Goal: Information Seeking & Learning: Check status

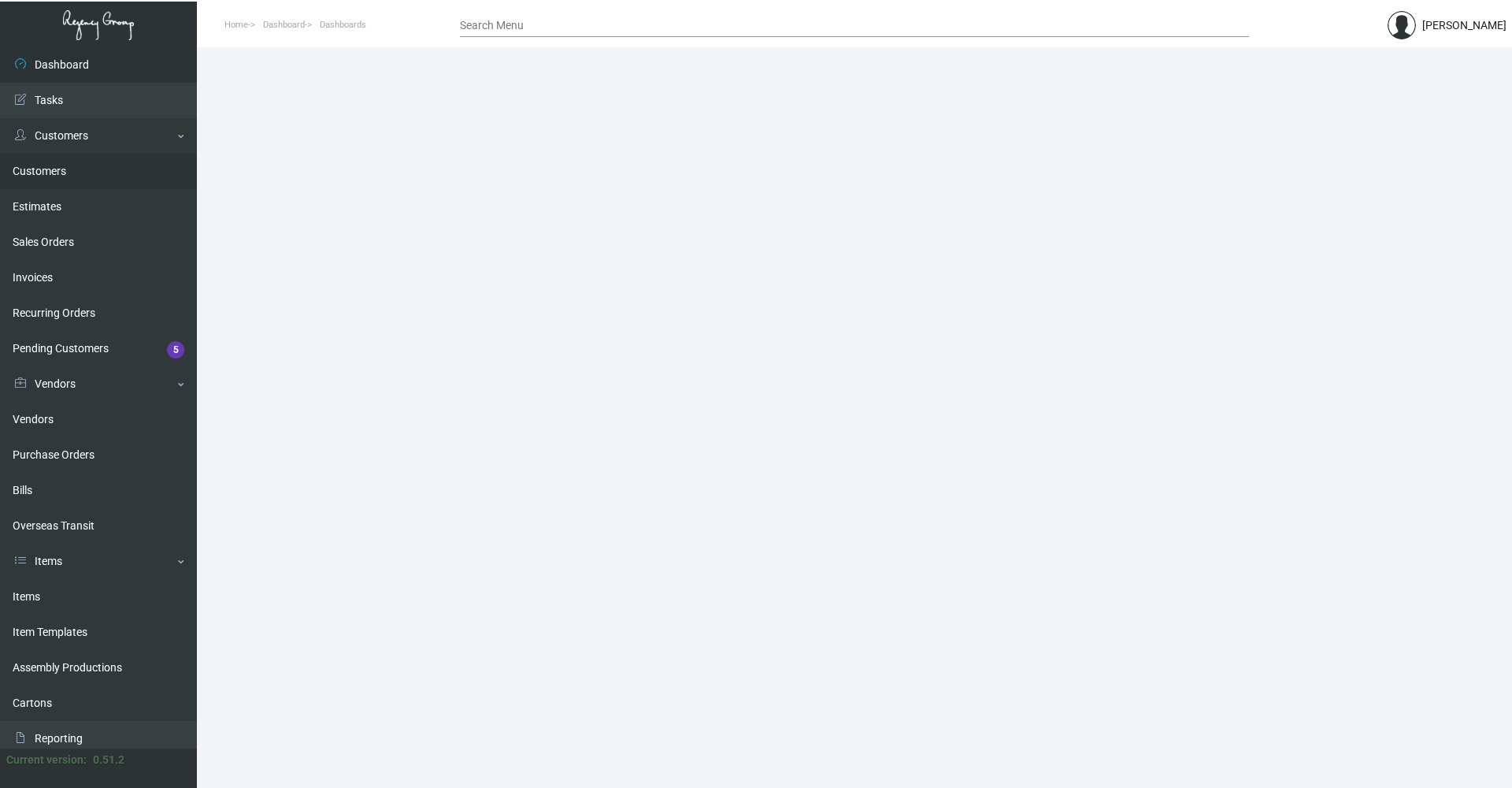
click at [58, 172] on link "Customers" at bounding box center [99, 172] width 197 height 36
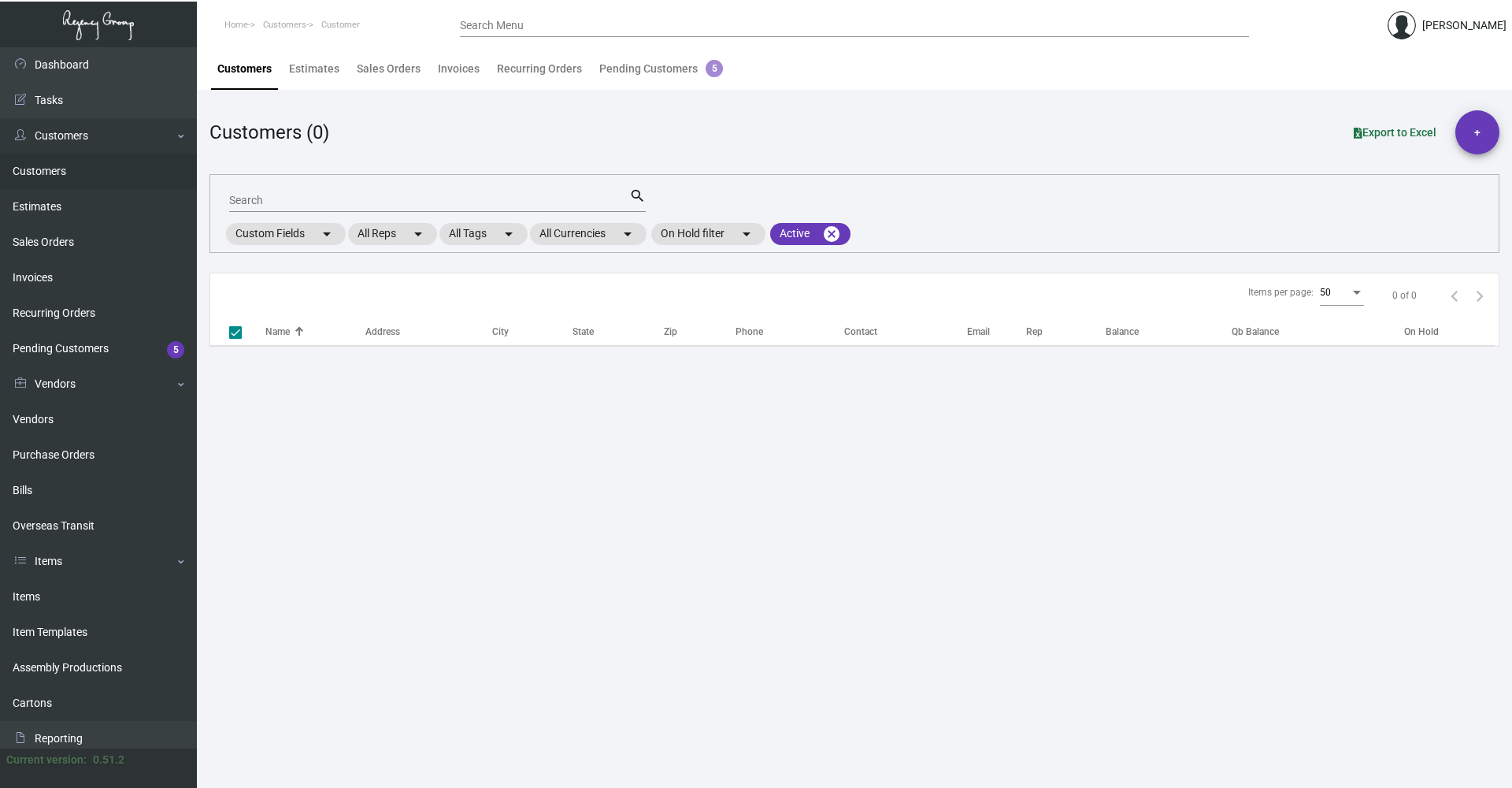
checkbox input "false"
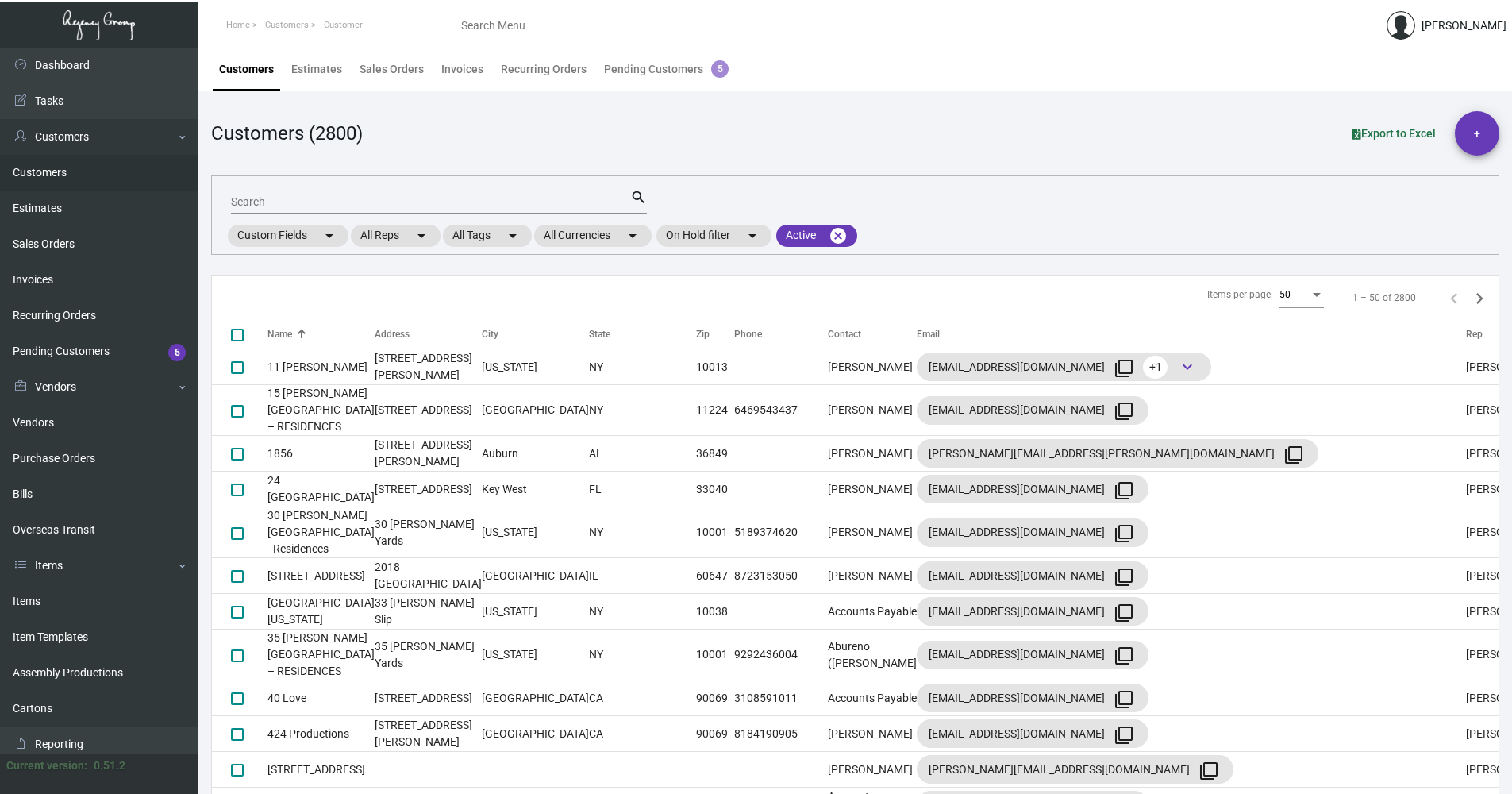
click at [271, 196] on input "Search" at bounding box center [431, 202] width 399 height 12
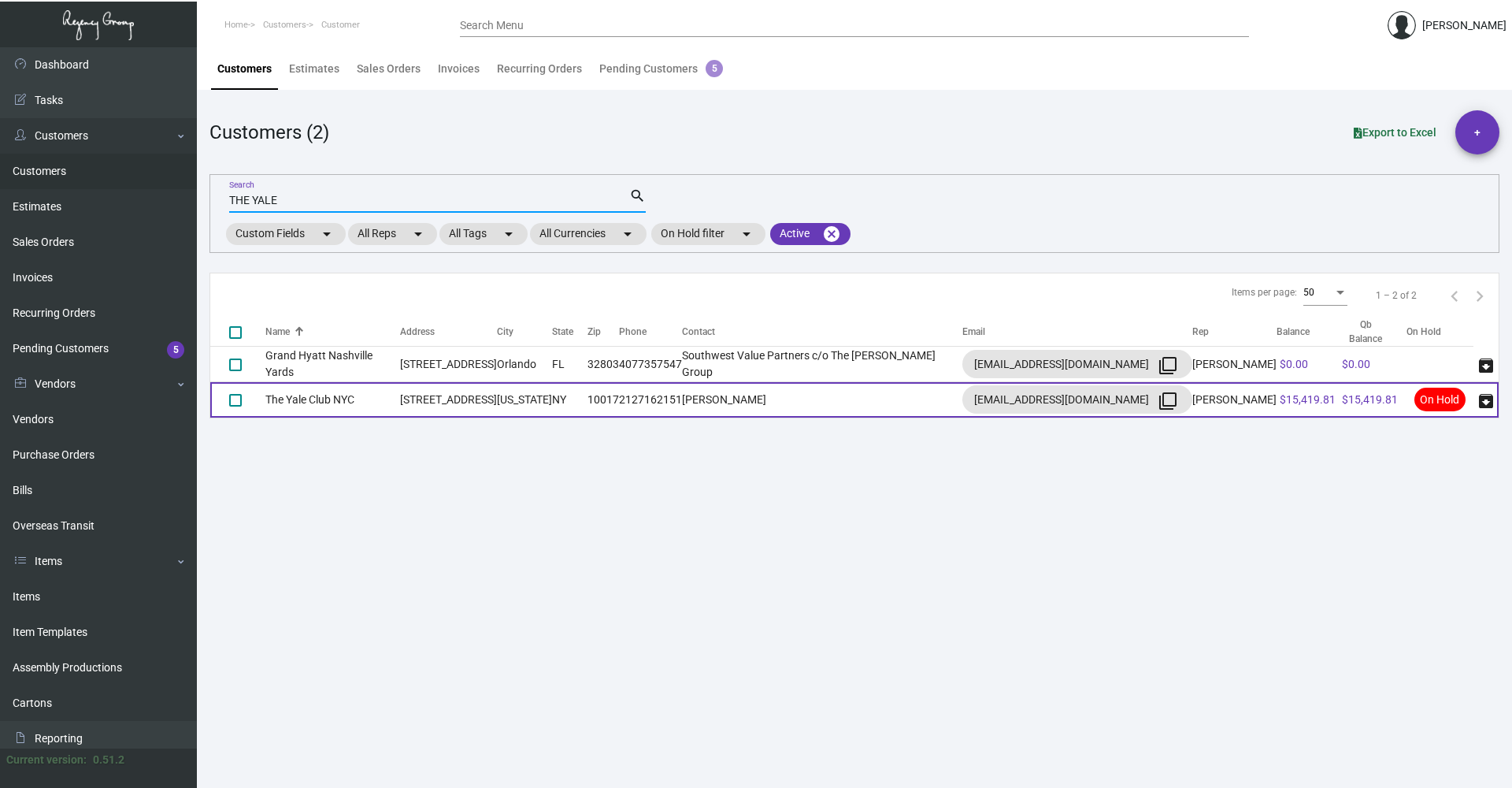
type input "THE YALE"
click at [497, 400] on td "[STREET_ADDRESS]" at bounding box center [448, 400] width 97 height 36
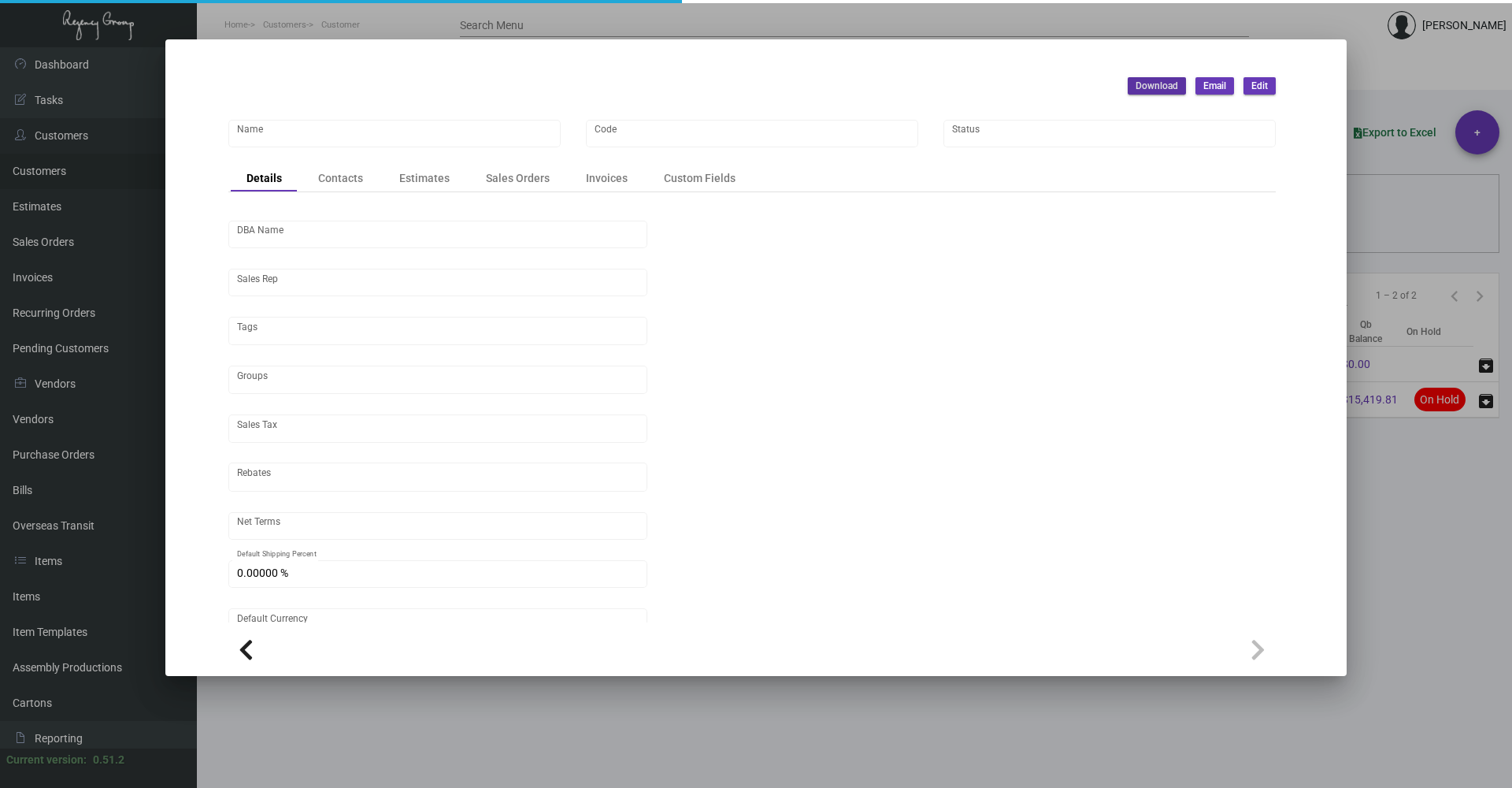
type input "The Yale Club NYC"
type input "TY- CNYC- 476"
type input "[PERSON_NAME]"
type input "[GEOGRAPHIC_DATA]-[GEOGRAPHIC_DATA] ([US_STATE][GEOGRAPHIC_DATA])"
type input "Net 30"
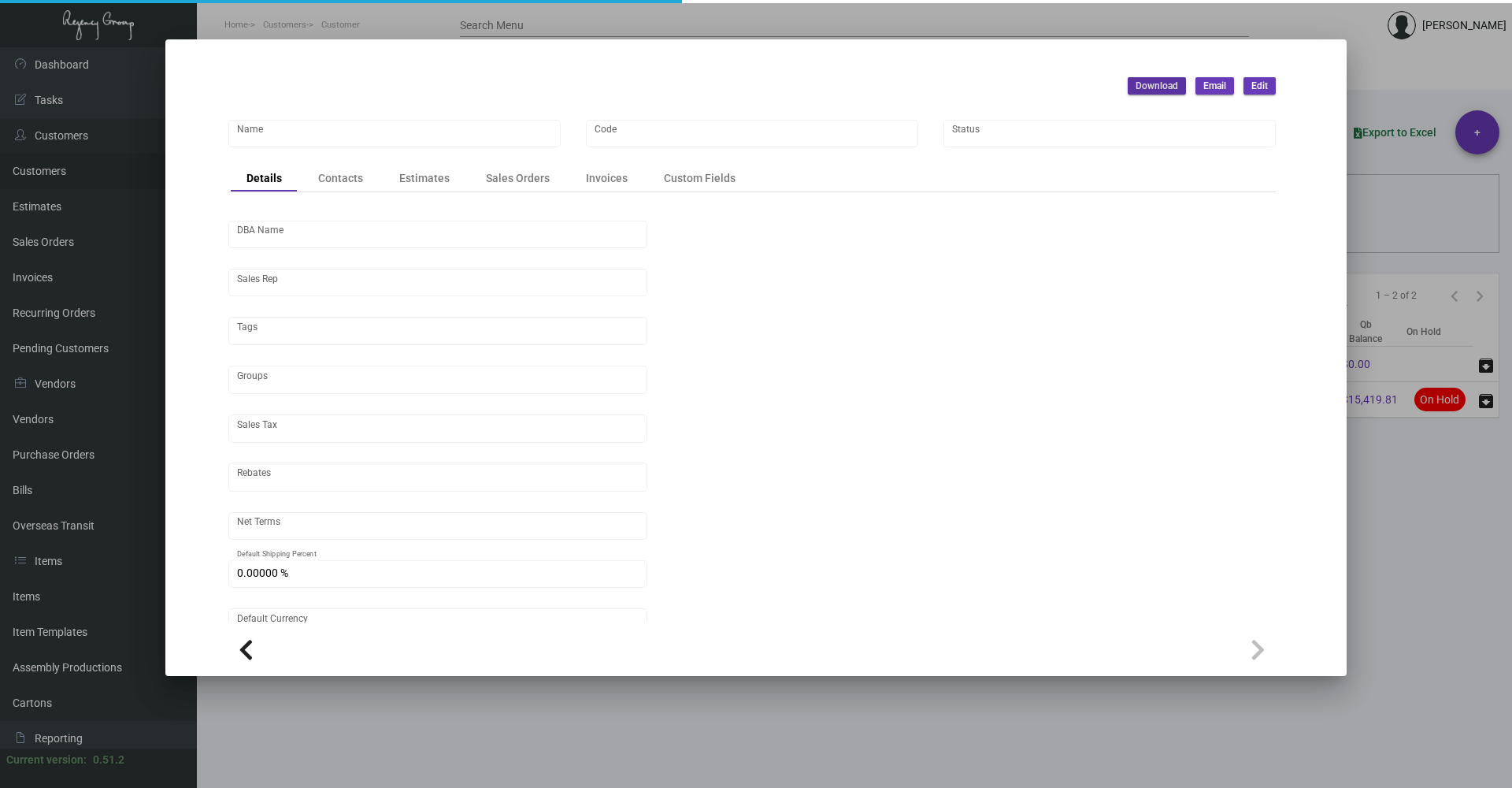
type input "United States Dollar $"
type input "$ 0.00"
checkbox input "true"
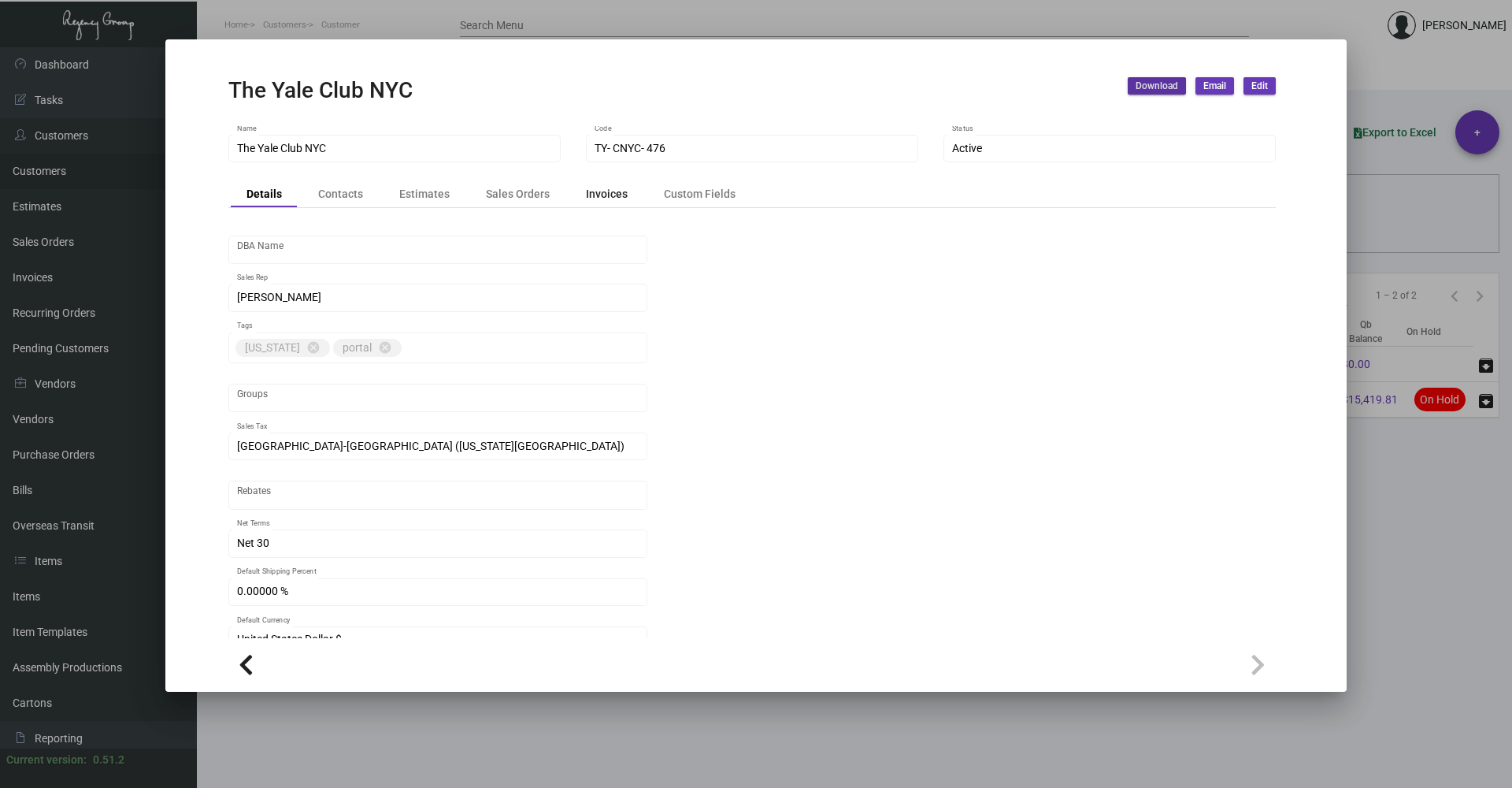
click at [608, 198] on div "Invoices" at bounding box center [607, 193] width 41 height 17
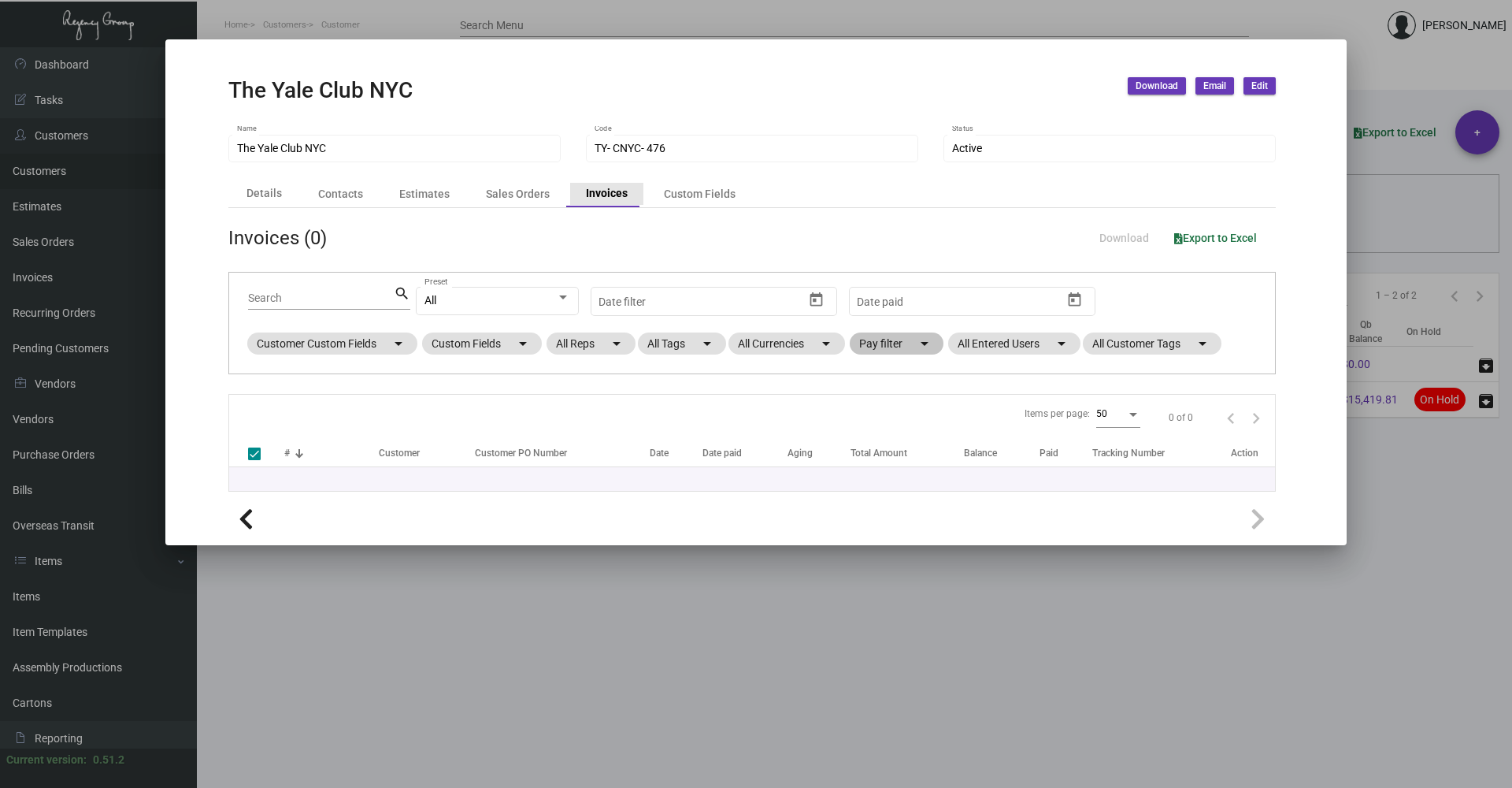
checkbox input "false"
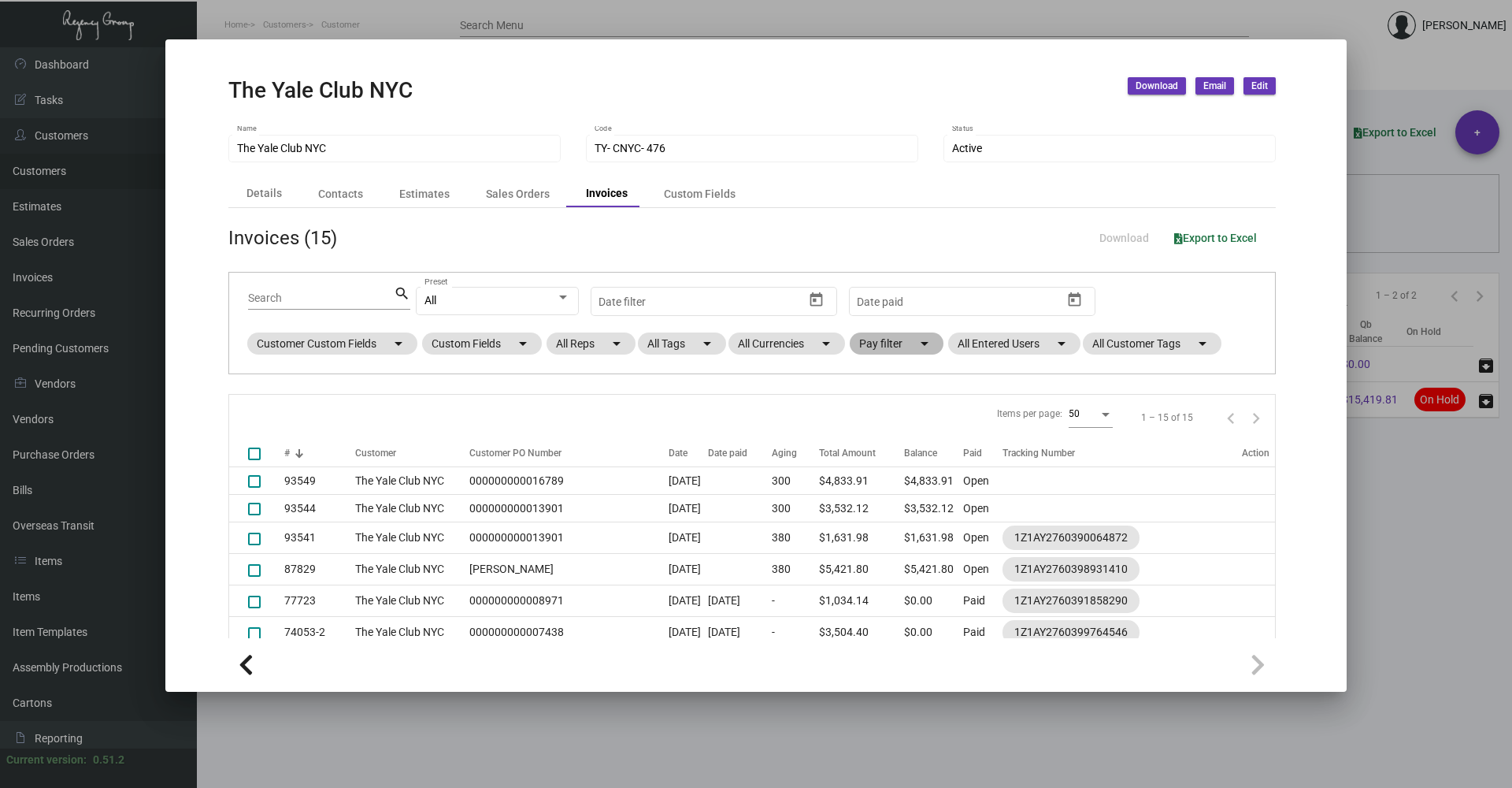
click at [882, 343] on mat-chip "Pay filter arrow_drop_down" at bounding box center [897, 343] width 94 height 22
click at [902, 438] on span "Open" at bounding box center [899, 439] width 26 height 19
click at [872, 445] on input "Open" at bounding box center [872, 445] width 1 height 1
checkbox input "true"
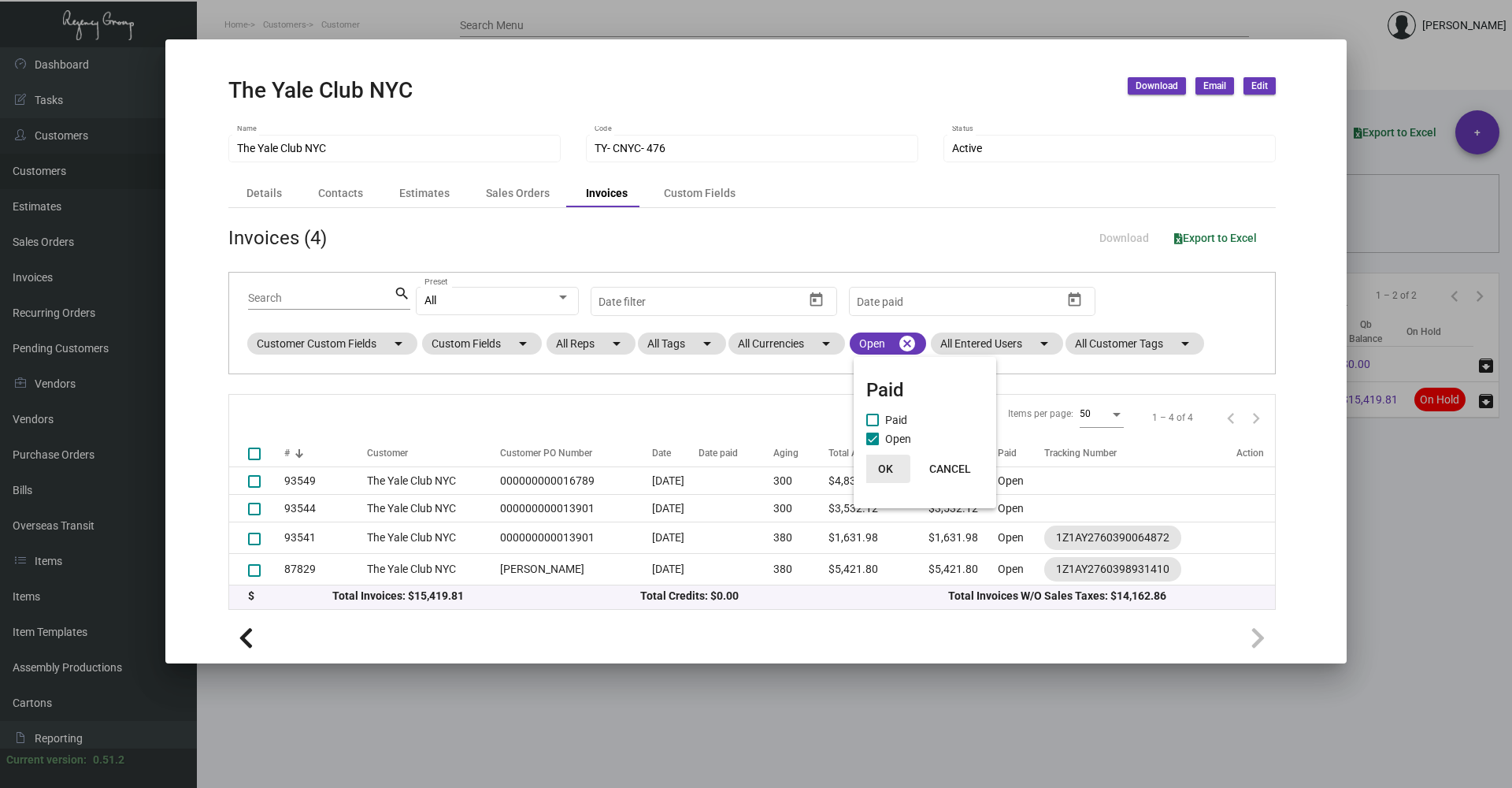
click at [887, 466] on span "OK" at bounding box center [886, 468] width 15 height 12
click at [279, 193] on div "Details" at bounding box center [265, 193] width 36 height 17
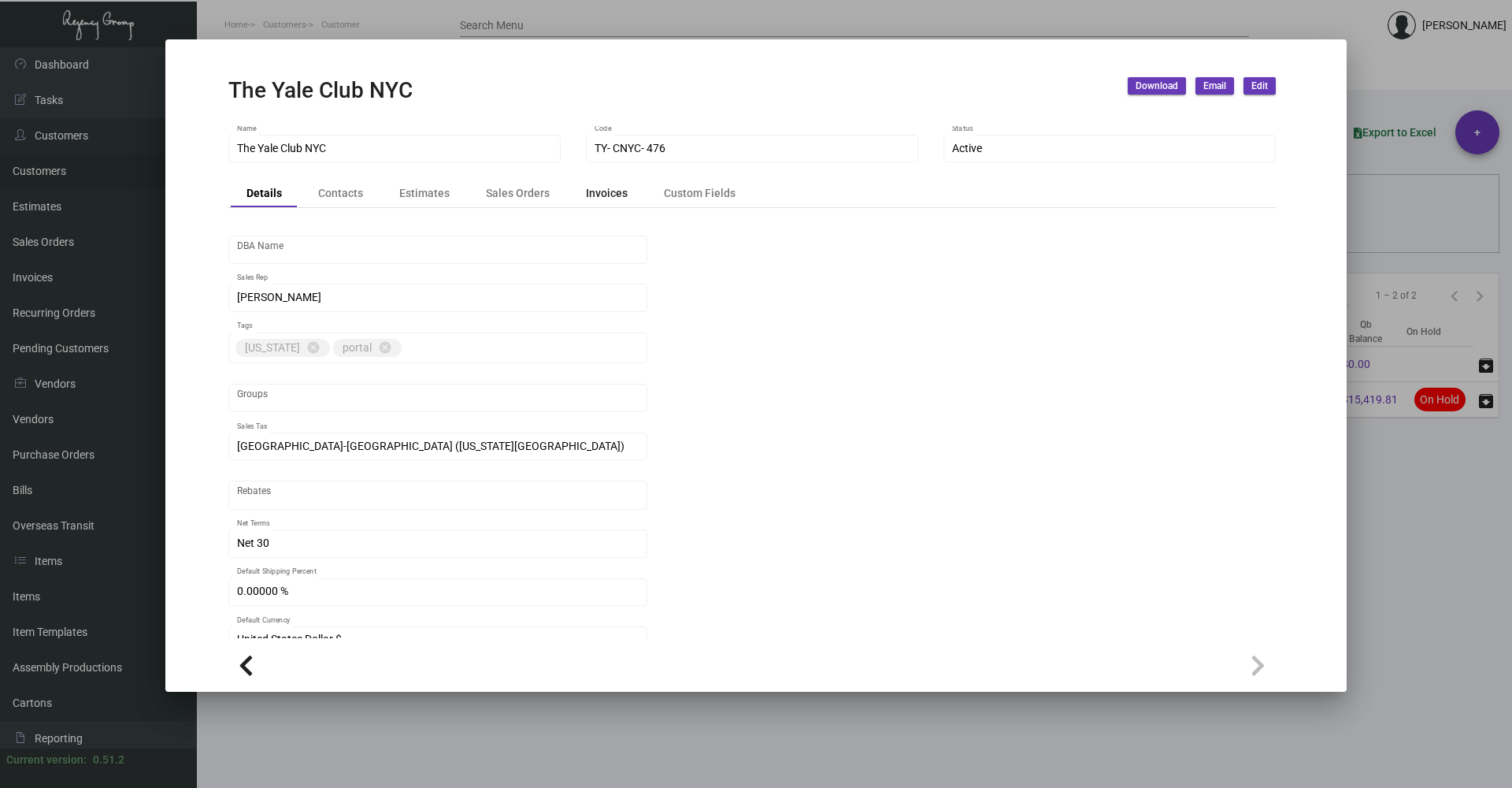
click at [611, 193] on div "Invoices" at bounding box center [607, 193] width 41 height 17
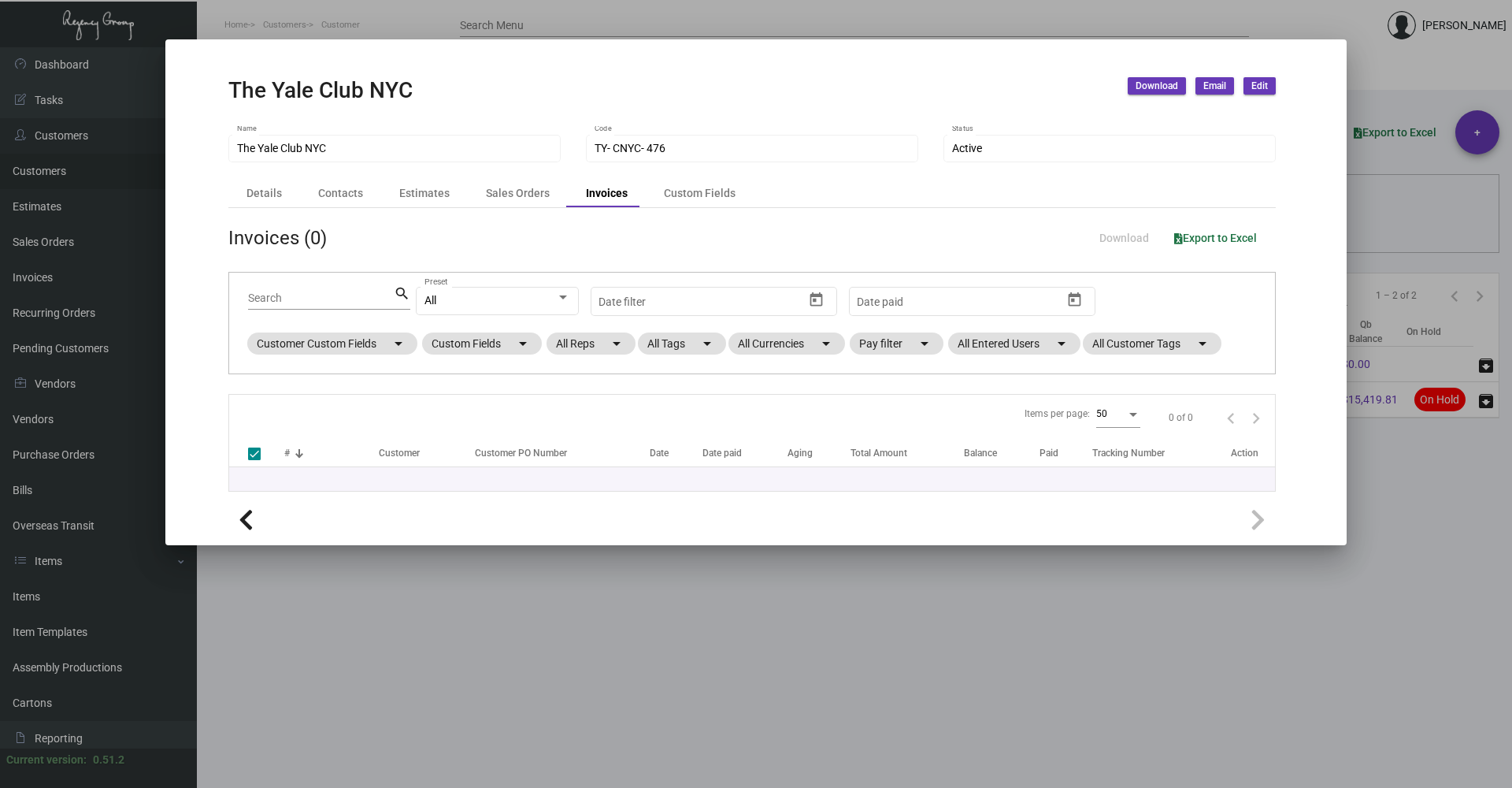
checkbox input "false"
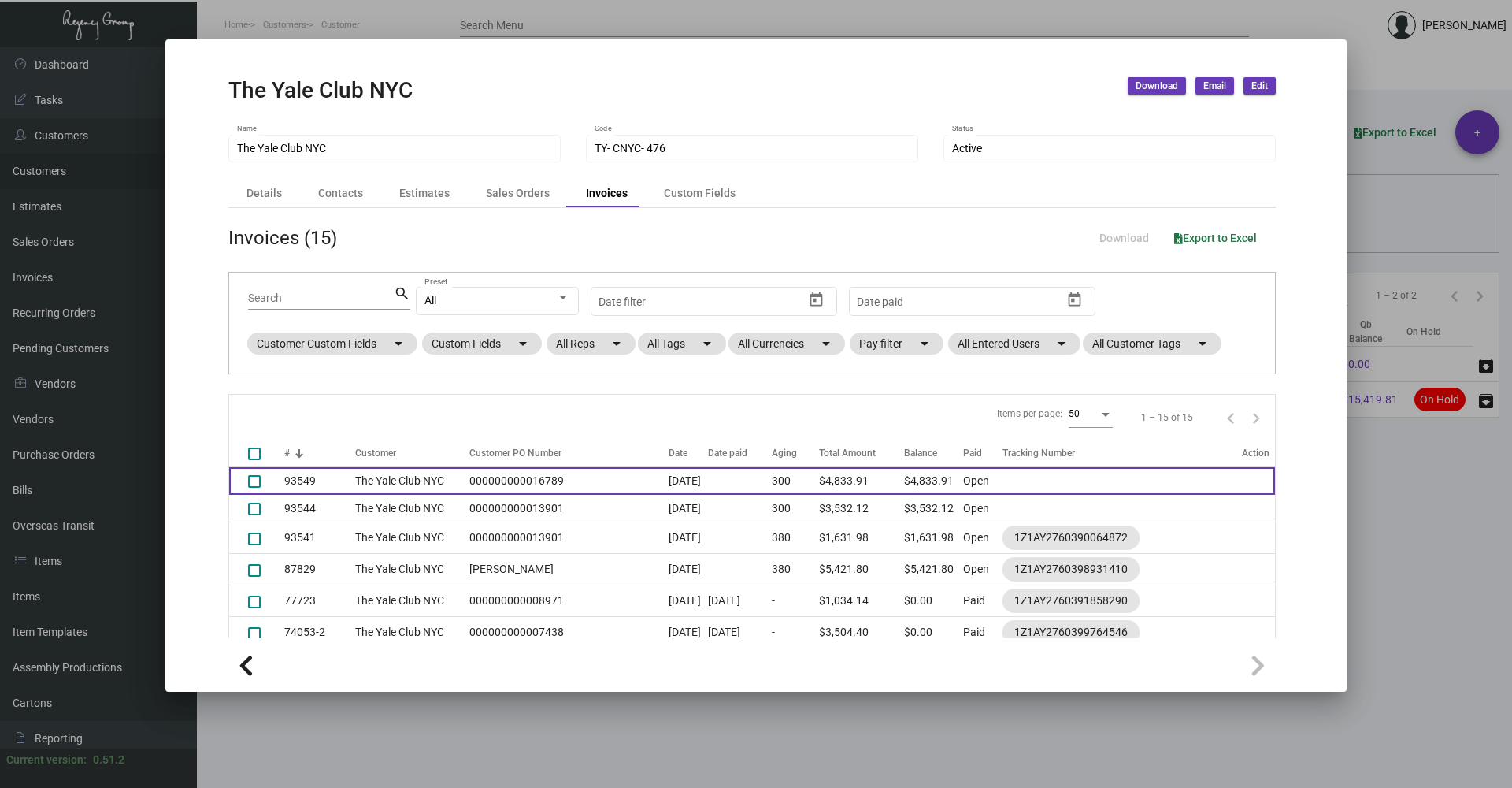
click at [772, 478] on td "300" at bounding box center [795, 480] width 47 height 27
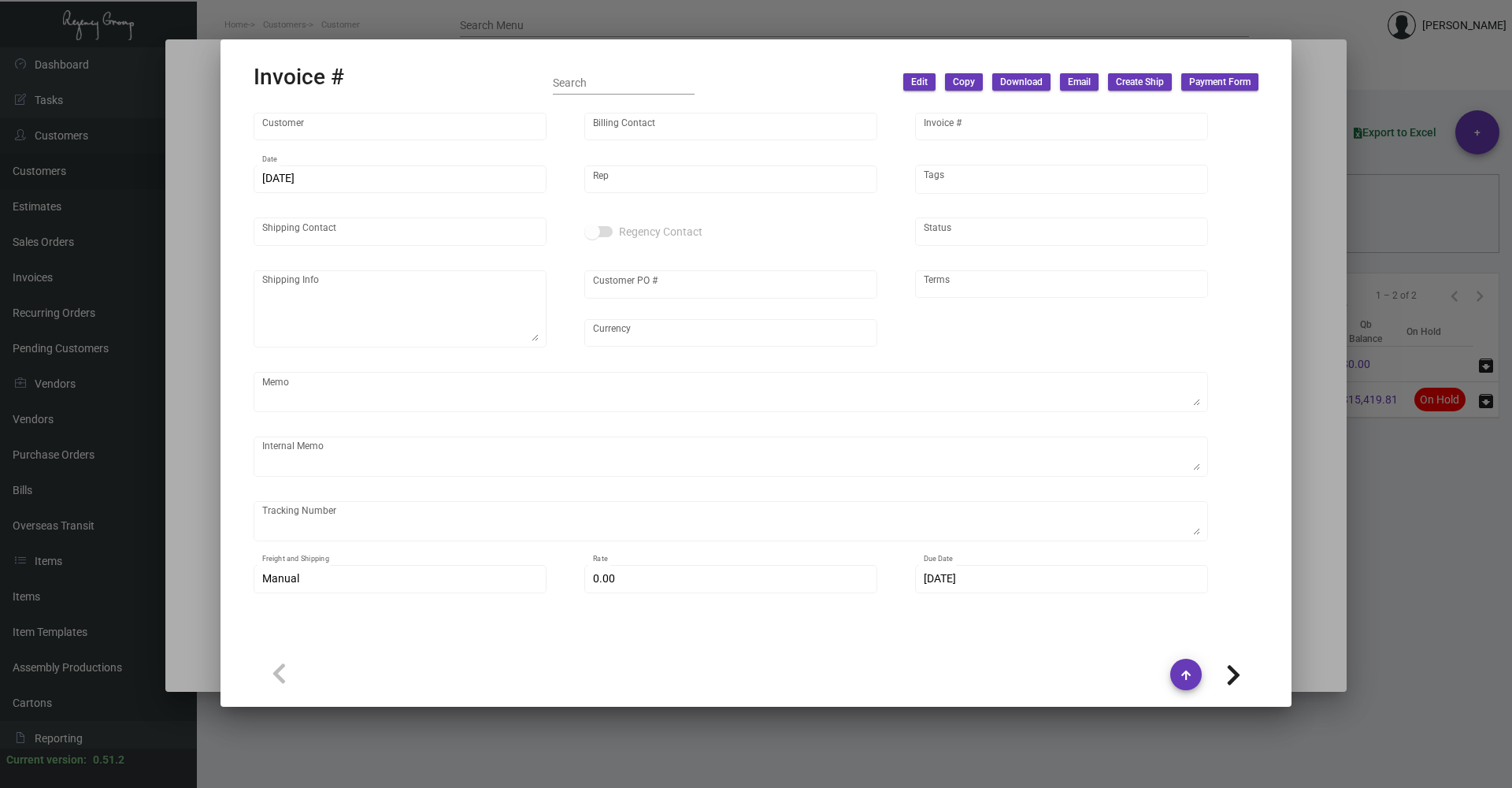
type input "The Yale Club NYC"
type input "[PERSON_NAME]"
type input "93549"
type input "[DATE]"
type input "[PERSON_NAME]"
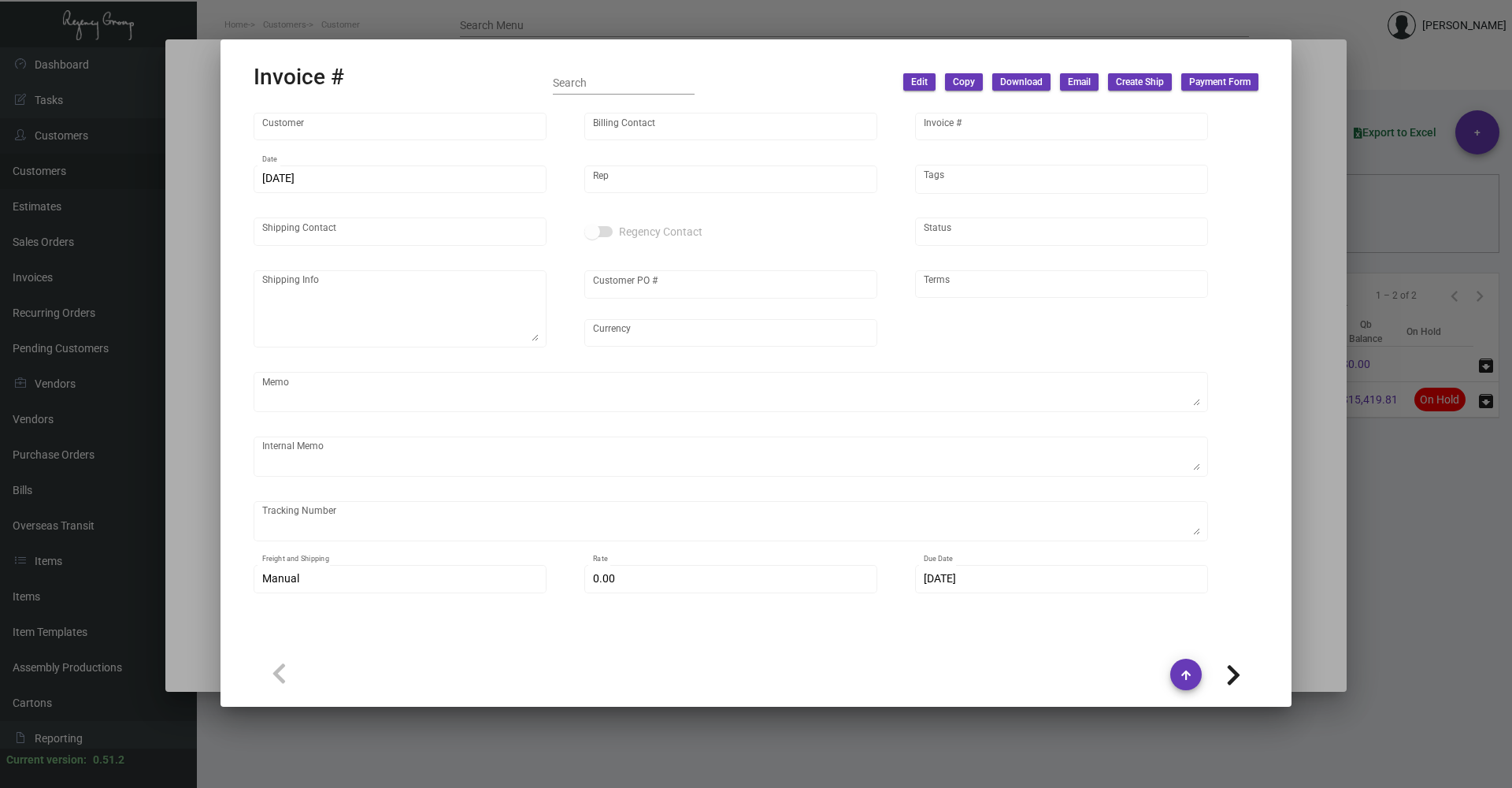
type input "[PERSON_NAME]"
type textarea "The Yale Club NYC - [PERSON_NAME] Love [STREET_ADDRESS][US_STATE]"
type input "000000000016789"
type input "United States Dollar $"
type input "Net 30"
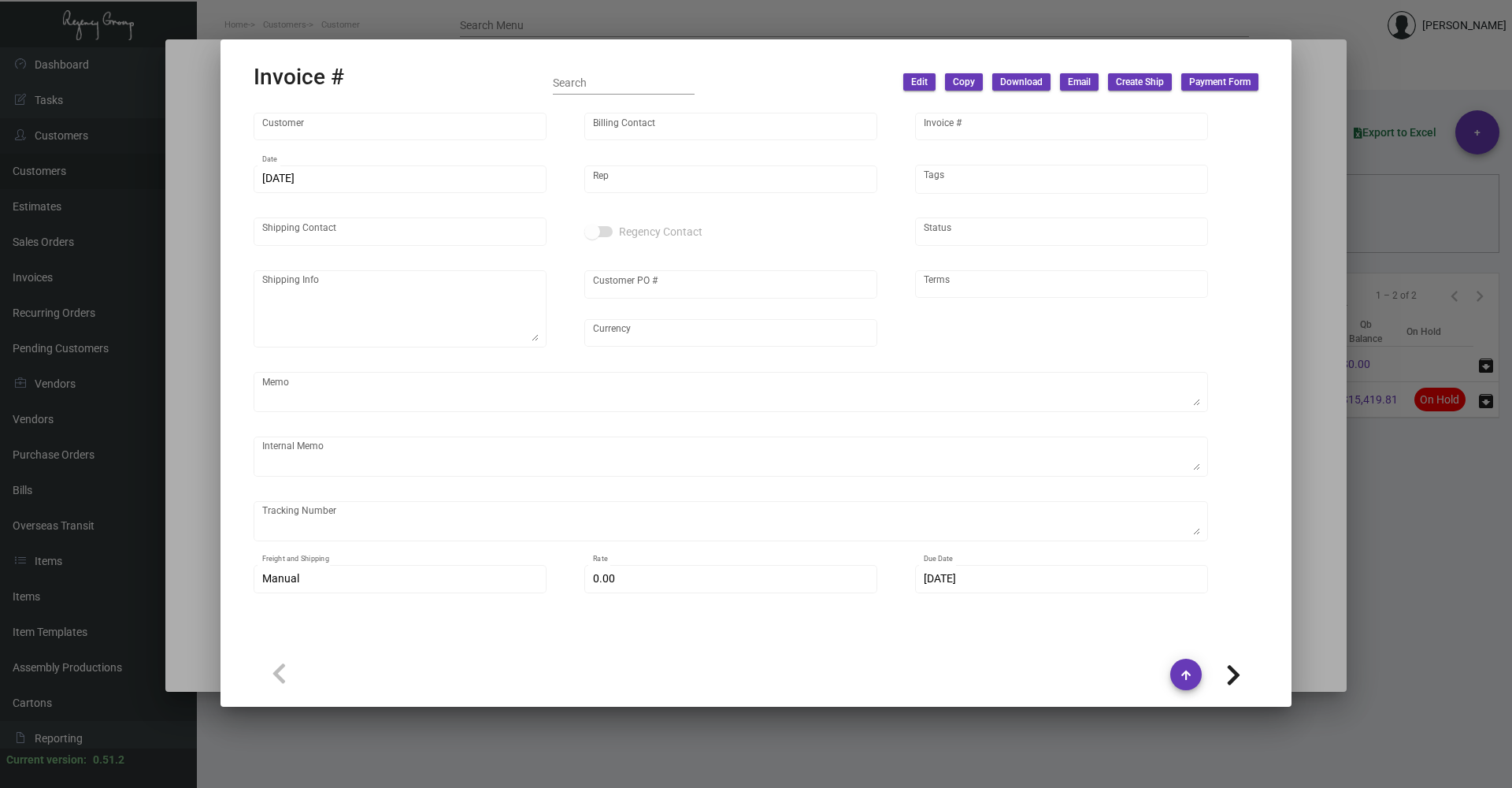
type textarea "[DATE]. [PERSON_NAME]. [GEOGRAPHIC_DATA]. Delivery"
type input "$ 149.87"
type input "[DATE]"
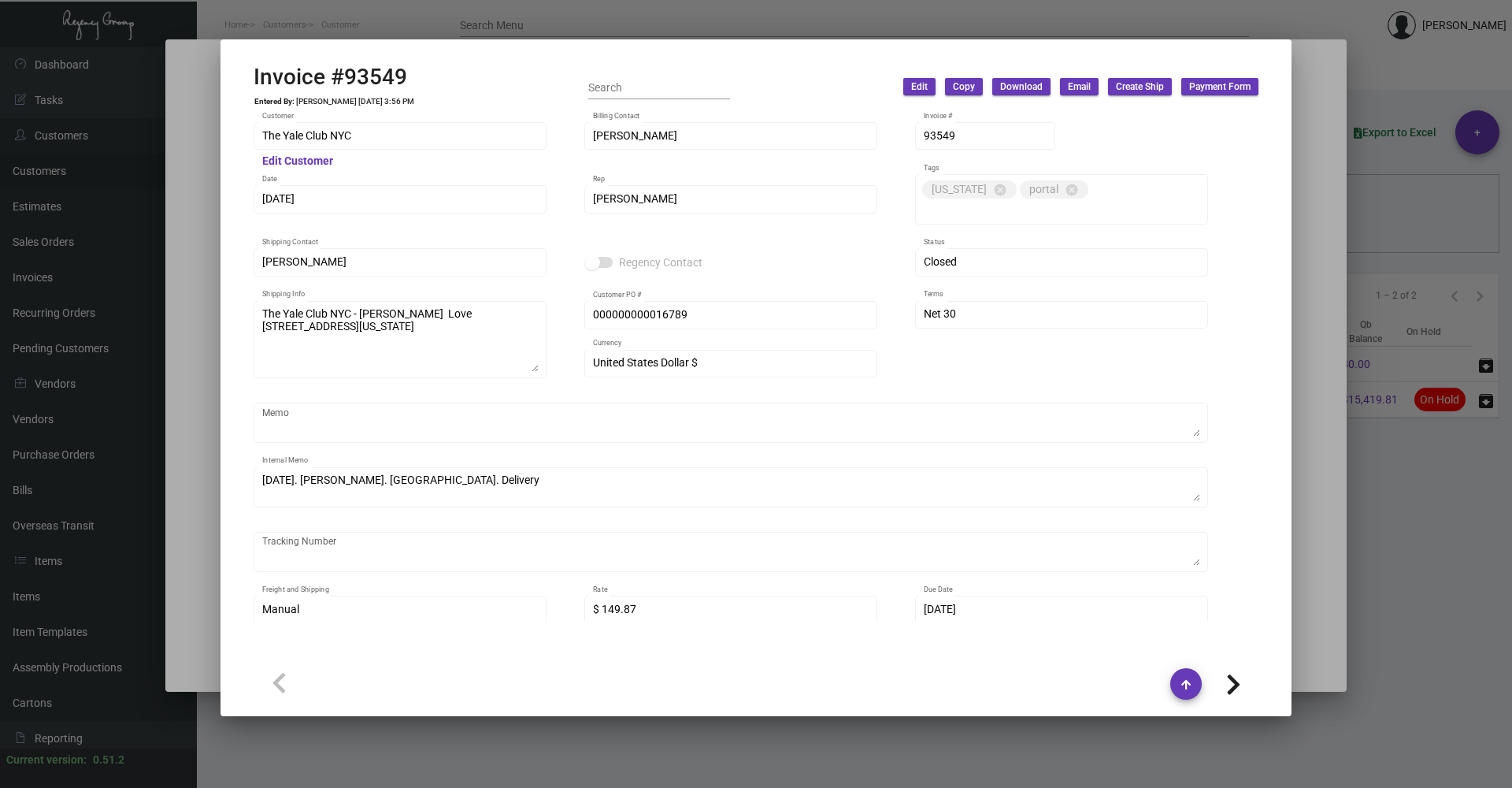
click at [1236, 684] on icon at bounding box center [1234, 684] width 15 height 23
type input "93544"
type textarea "The Yale Club NYC - [PERSON_NAME] Love [STREET_ADDRESS][US_STATE]"
type input "000000000013901"
type textarea "2k of lots 1, 2, 3, and 4 - by [DATE]. [PERSON_NAME]. [GEOGRAPHIC_DATA]. Delive…"
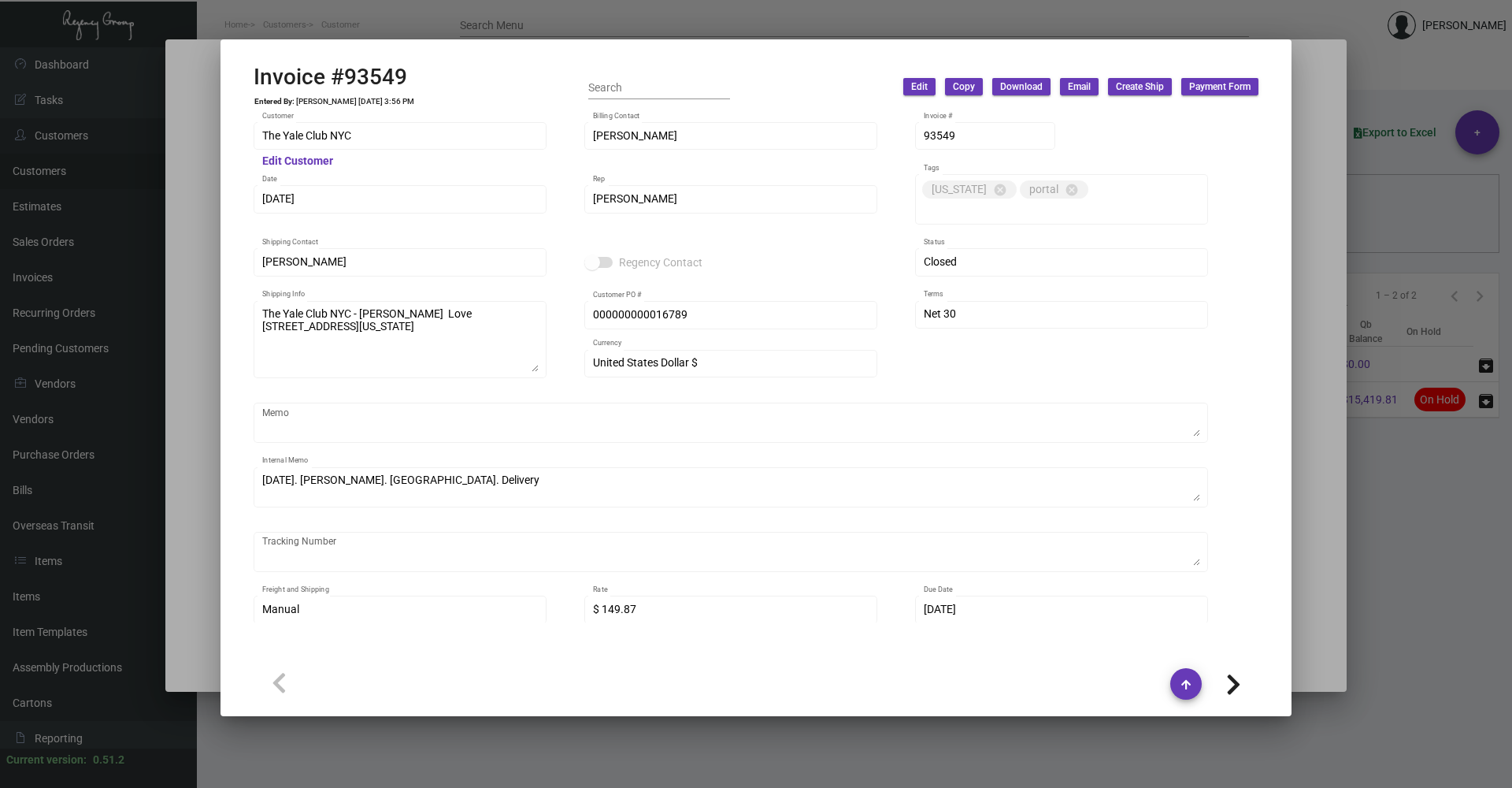
type input "$ 124.20"
click at [1236, 684] on icon at bounding box center [1234, 684] width 15 height 23
type input "93541"
type input "[DATE]"
type textarea "1k of lots 2, 3, and 4 - by AIR 13.28"
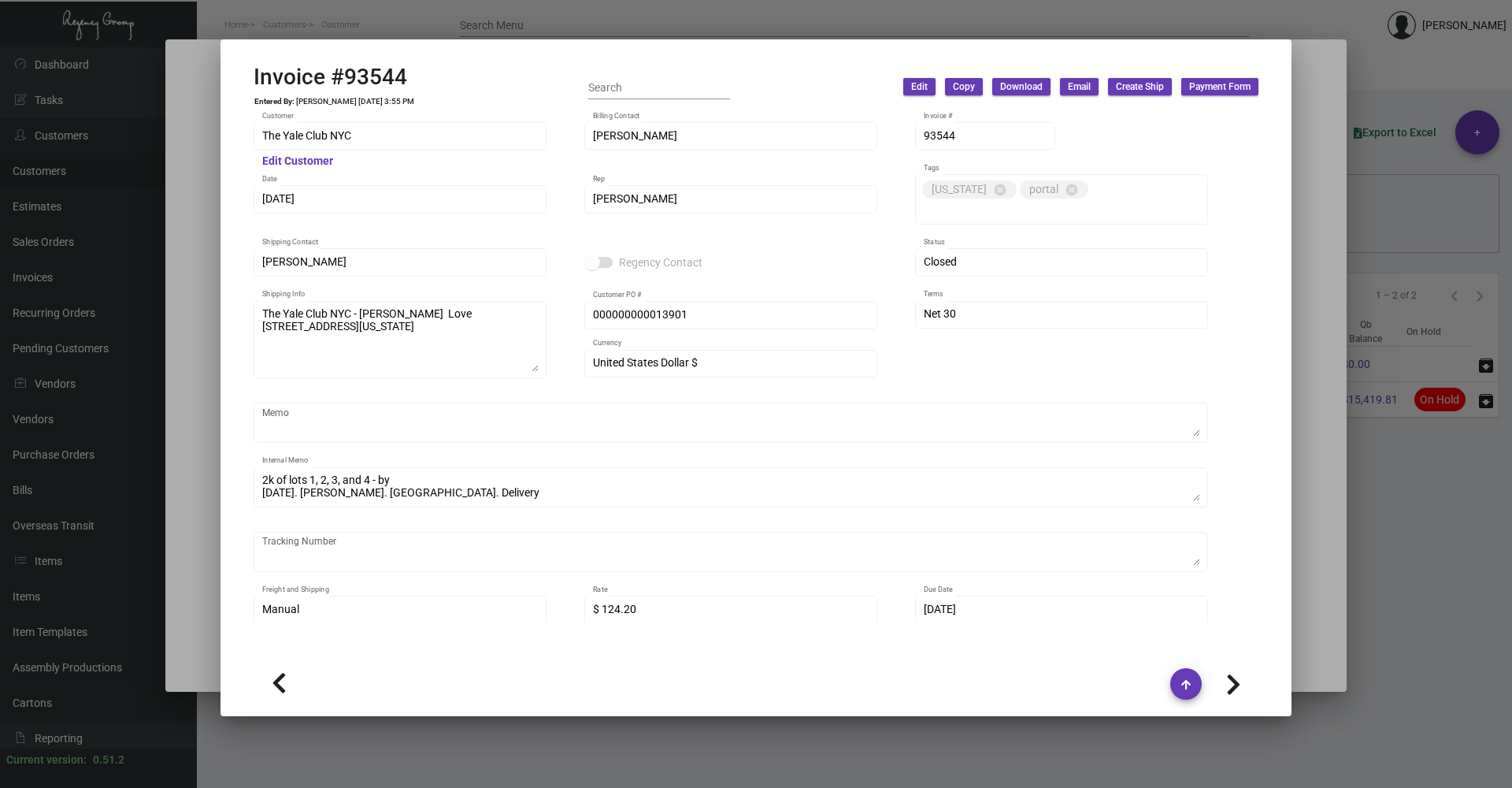
type input "$ 58.95"
type input "[DATE]"
click at [1236, 683] on icon at bounding box center [1234, 684] width 15 height 23
type input "87829"
type input "[PERSON_NAME]"
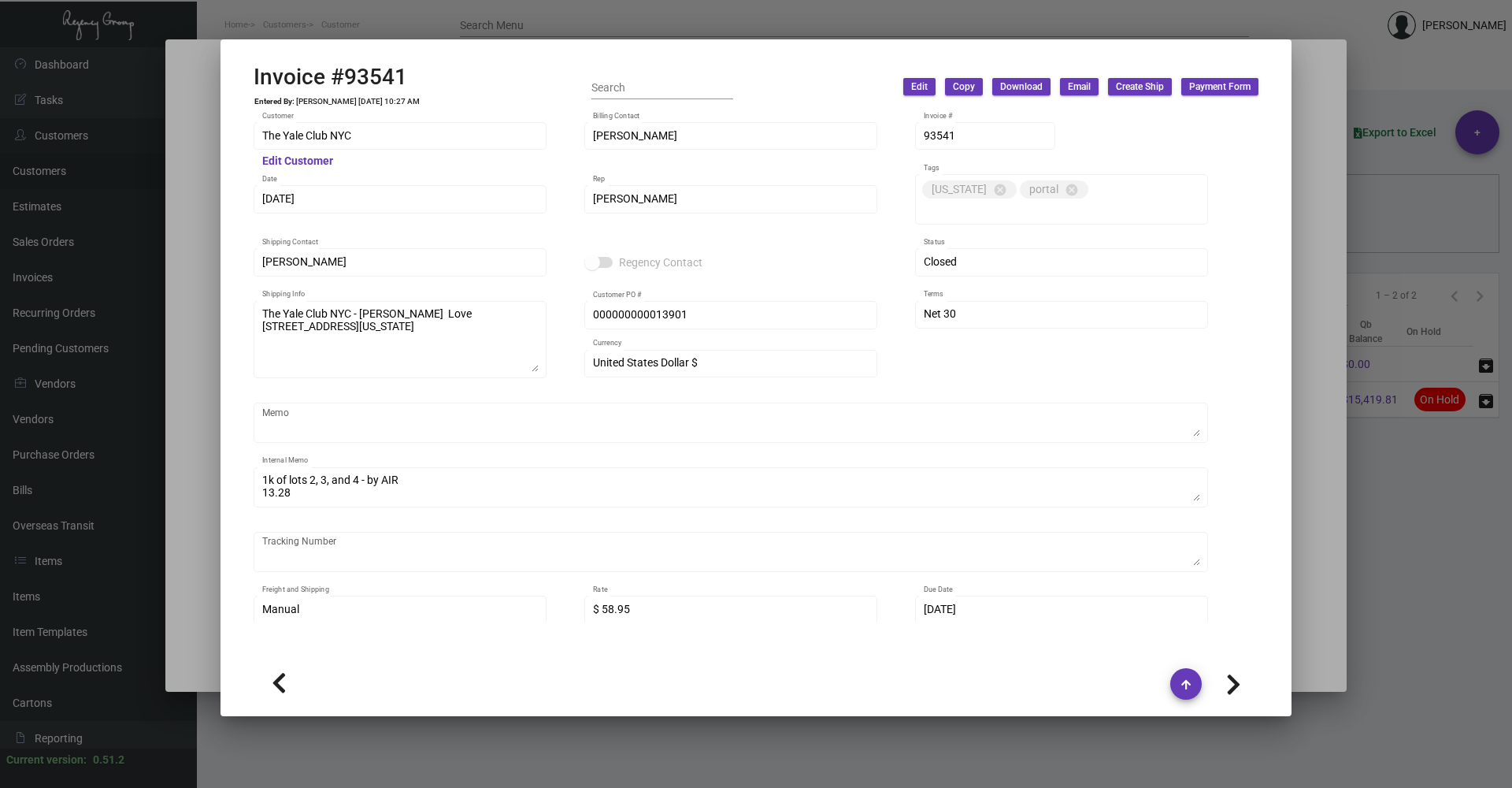
type input "[PERSON_NAME]"
type textarea "The Yale Club NYC - [PERSON_NAME] [STREET_ADDRESS][US_STATE]"
type input "[PERSON_NAME]"
type textarea "Air ship- 1k of lots 2, 3, and 4 with an additional cost of $270 for the airshi…"
type input "$ 149.84"
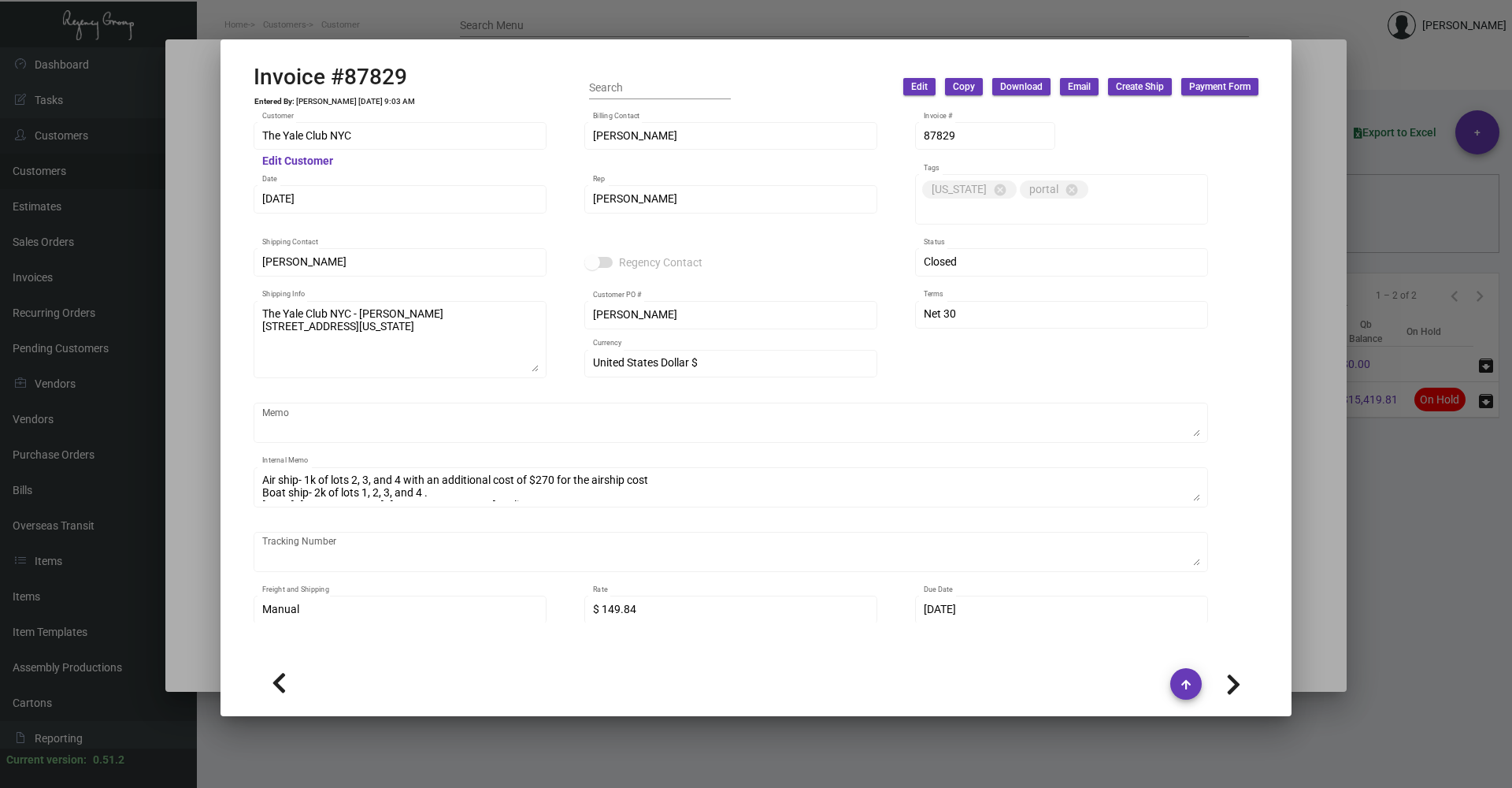
click at [1236, 683] on icon at bounding box center [1234, 684] width 15 height 23
type input "77723"
type input "[DATE]"
type input "[PERSON_NAME]"
type input "000000000008971"
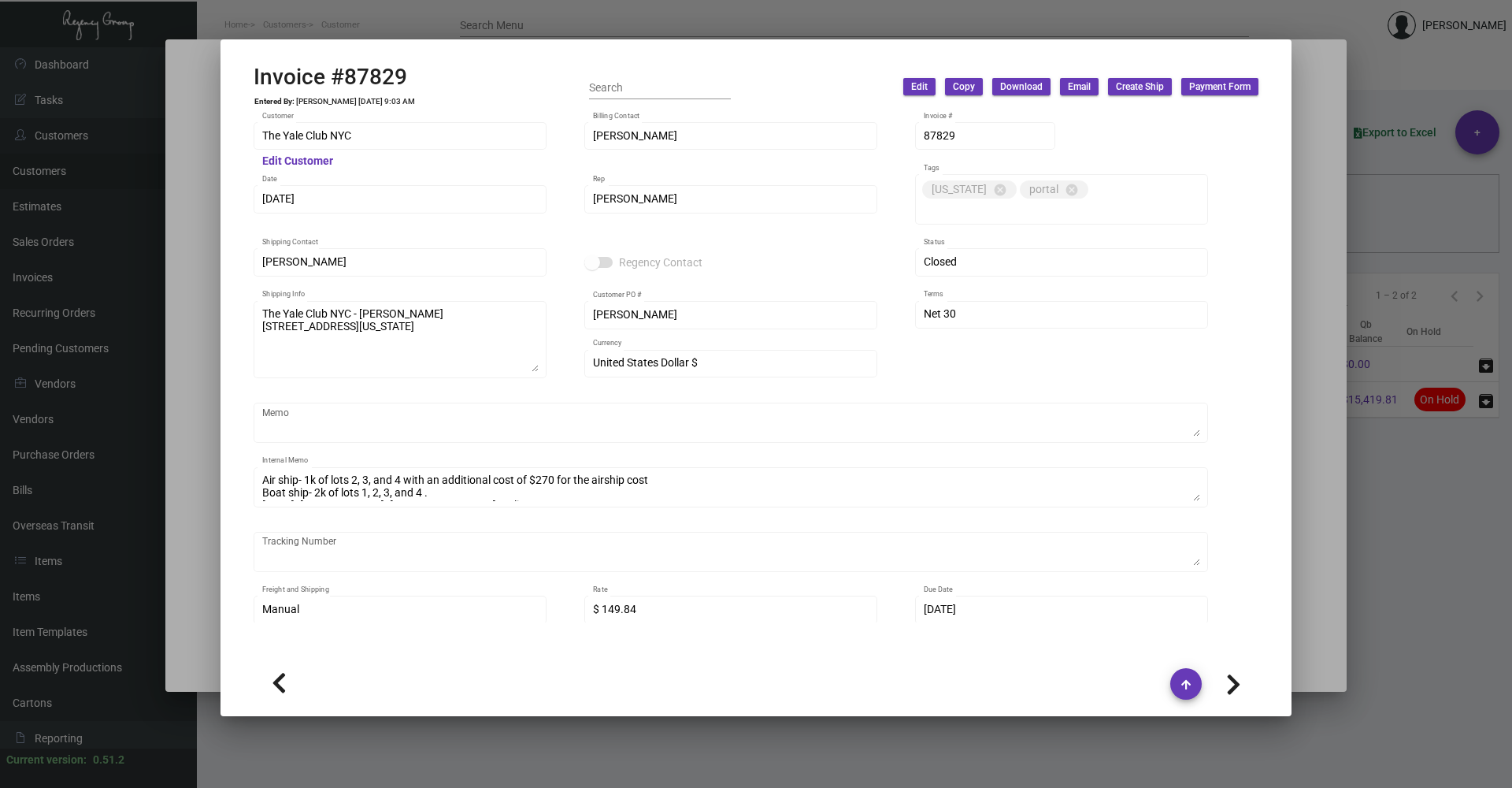
type textarea "12.65"
type input "$ 49.84"
type input "[DATE]"
click at [1302, 575] on div at bounding box center [756, 394] width 1512 height 788
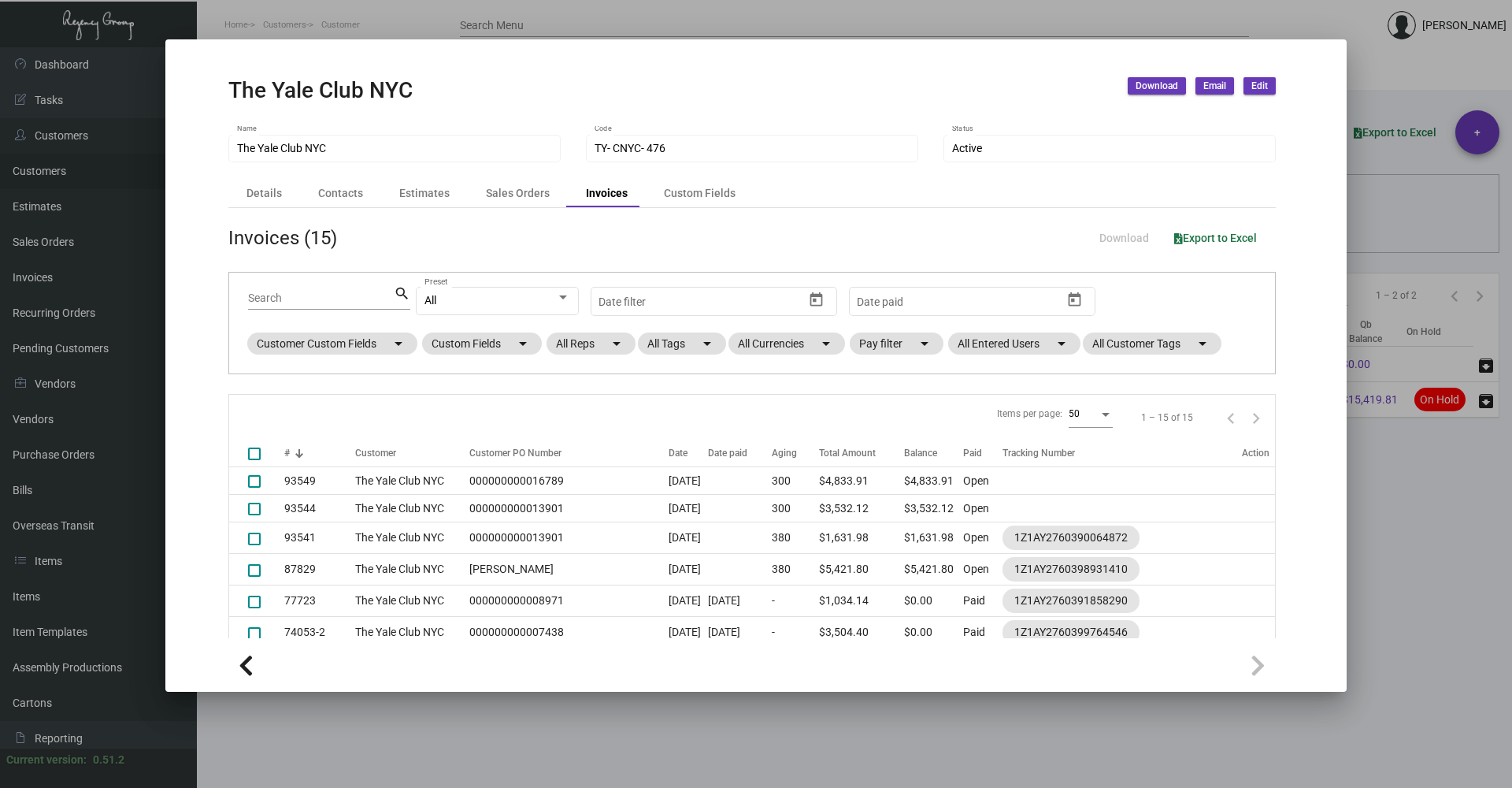
click at [1435, 682] on div at bounding box center [756, 394] width 1512 height 788
